Goal: Find specific page/section: Find specific page/section

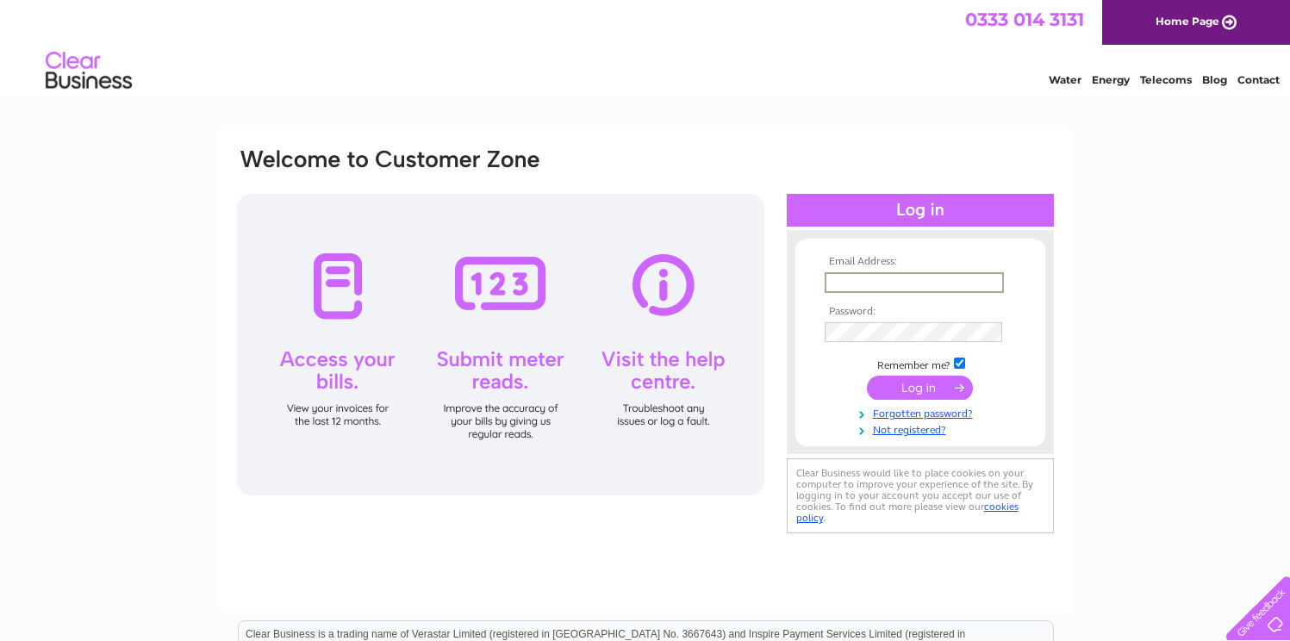
type input "mervynbunton@msn.com"
click at [920, 386] on input "submit" at bounding box center [920, 388] width 106 height 24
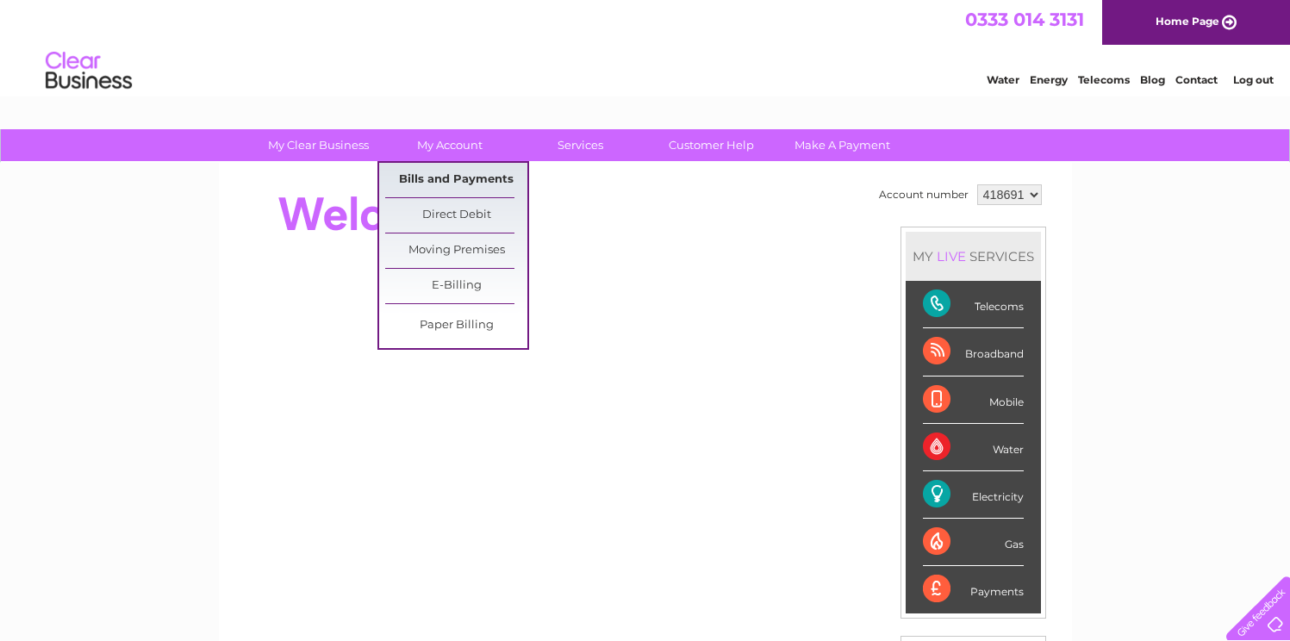
click at [450, 178] on link "Bills and Payments" at bounding box center [456, 180] width 142 height 34
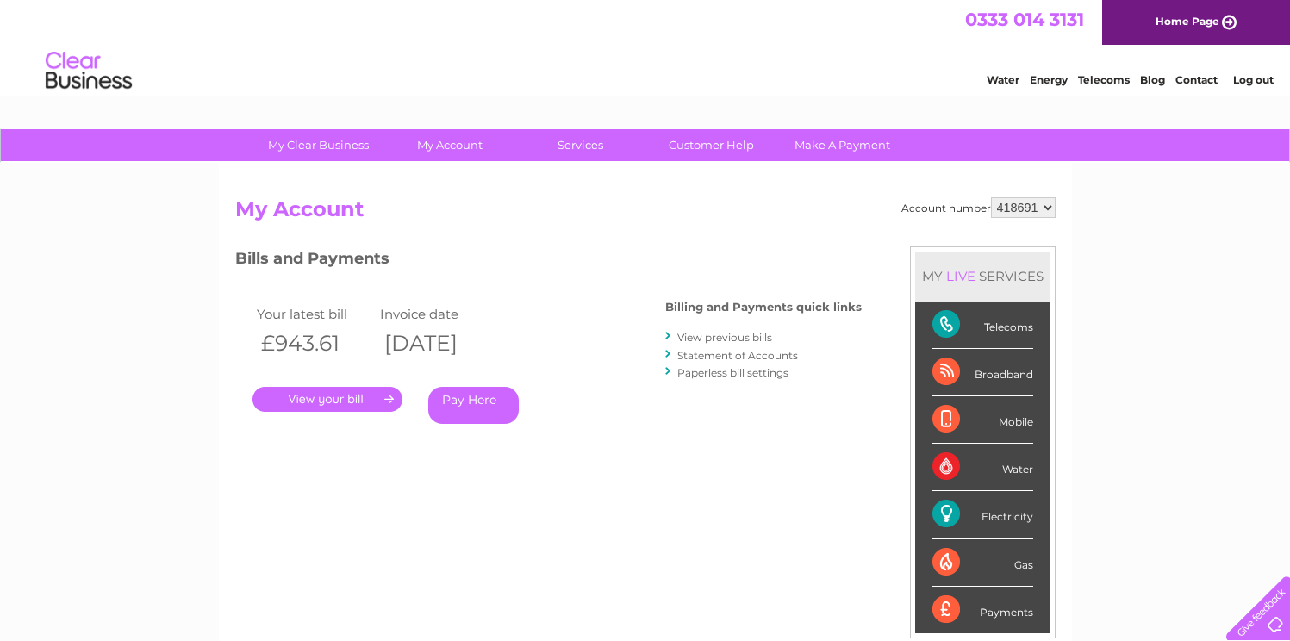
click at [701, 338] on link "View previous bills" at bounding box center [724, 337] width 95 height 13
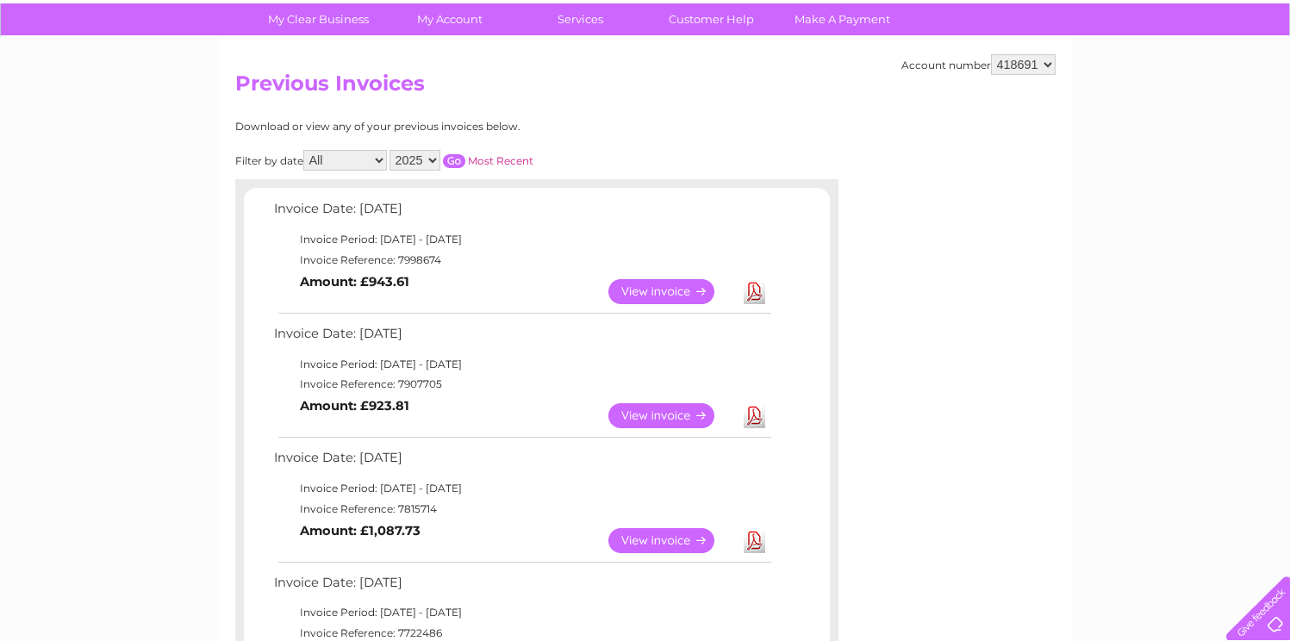
scroll to position [178, 0]
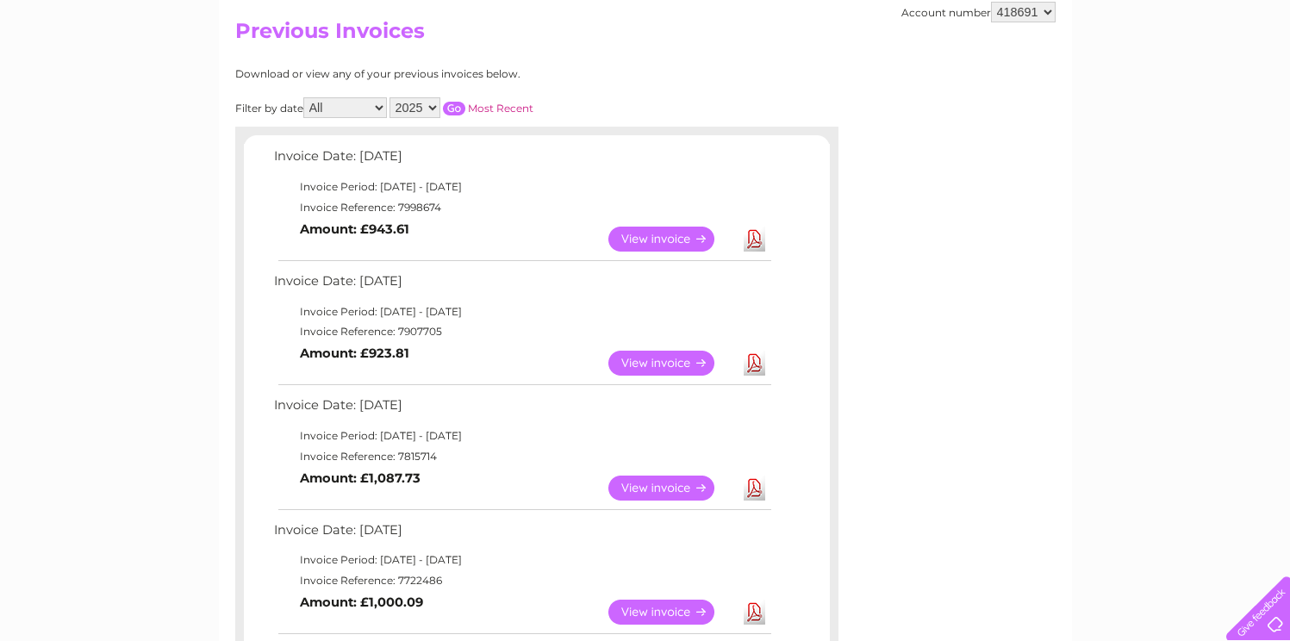
click at [641, 357] on link "View" at bounding box center [671, 363] width 127 height 25
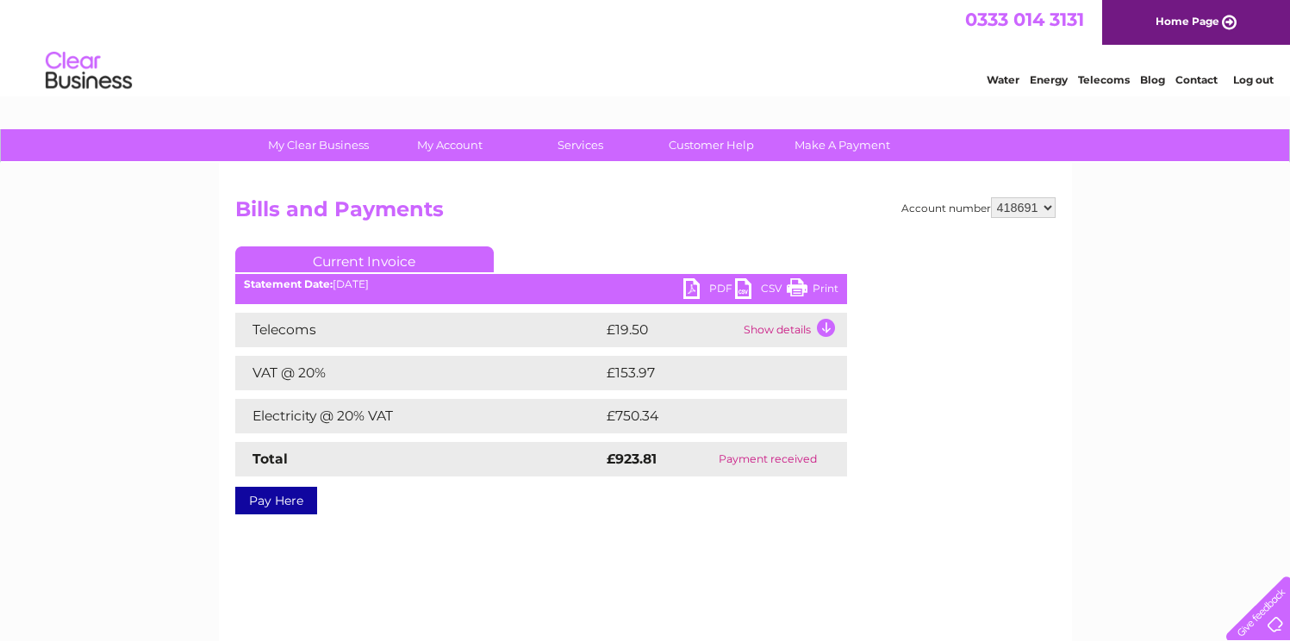
click at [700, 281] on link "PDF" at bounding box center [709, 290] width 52 height 25
